Goal: Check status

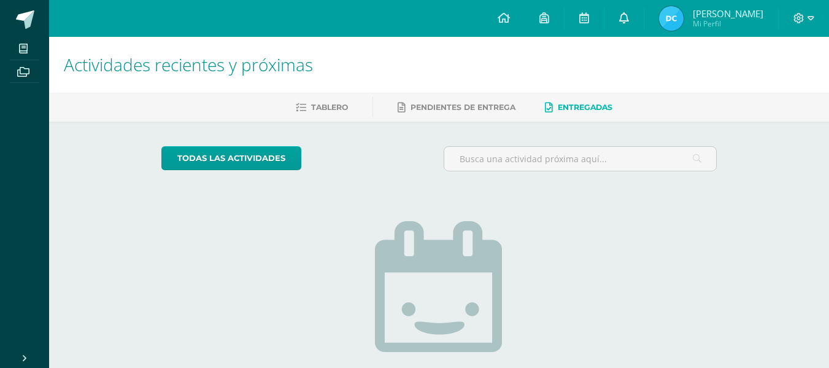
click at [622, 18] on icon at bounding box center [624, 17] width 10 height 11
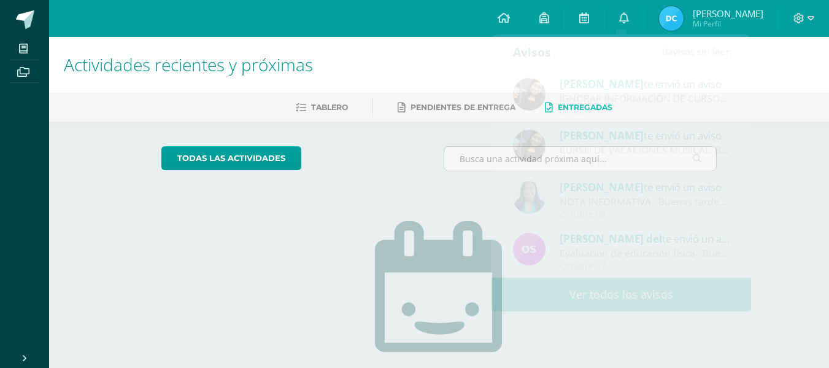
click at [668, 21] on img at bounding box center [671, 18] width 25 height 25
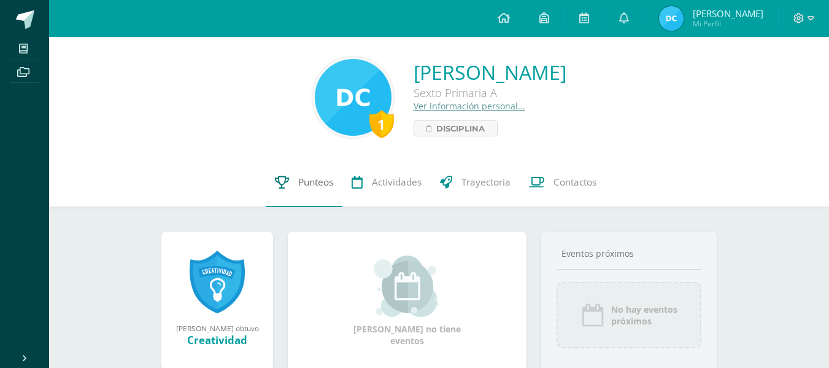
click at [315, 183] on span "Punteos" at bounding box center [315, 182] width 35 height 13
